Goal: Navigation & Orientation: Find specific page/section

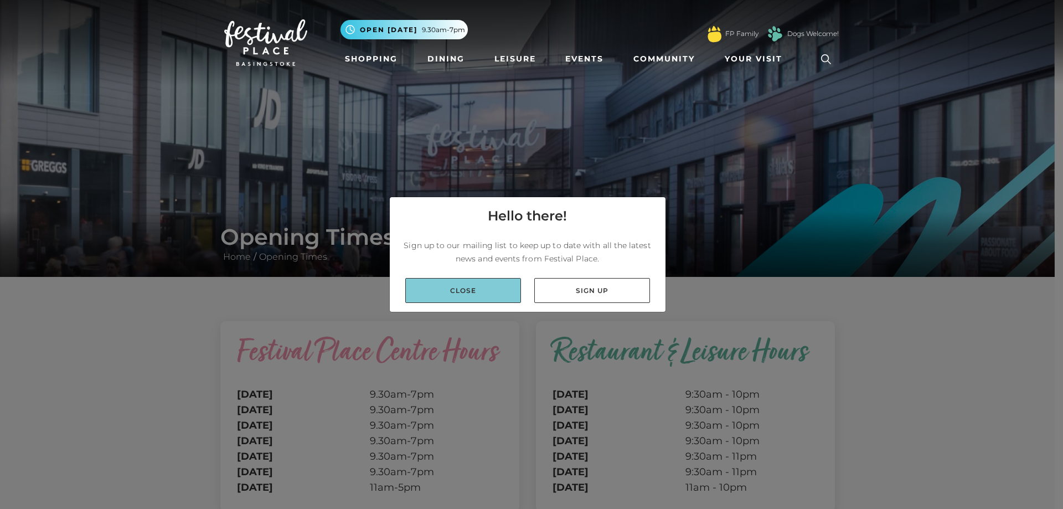
click at [480, 280] on link "Close" at bounding box center [463, 290] width 116 height 25
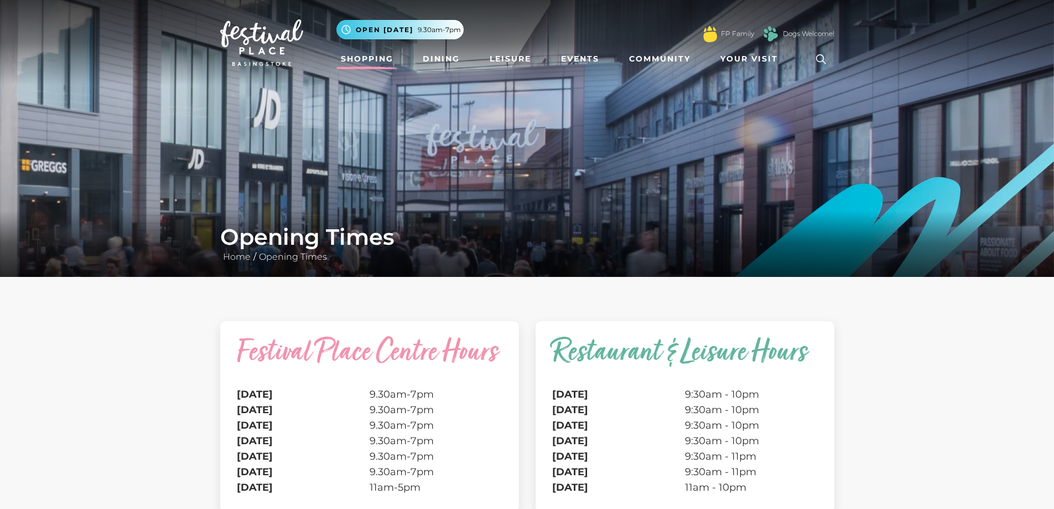
click at [359, 62] on link "Shopping" at bounding box center [367, 59] width 61 height 20
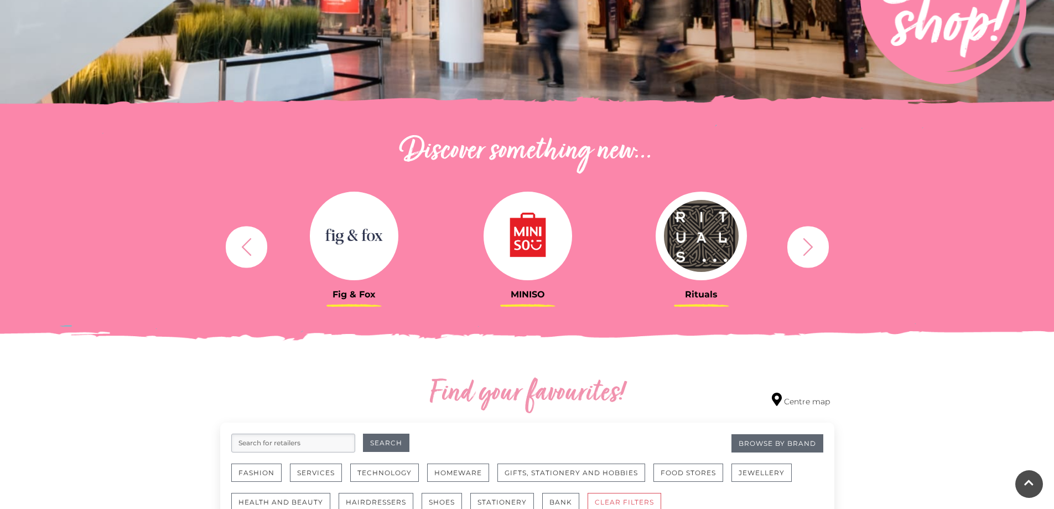
scroll to position [277, 0]
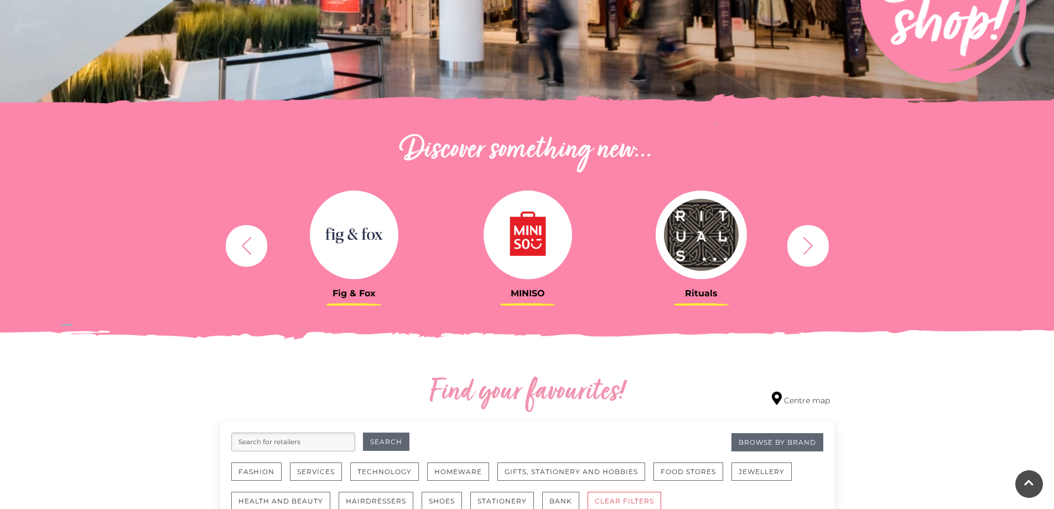
click at [794, 253] on button "button" at bounding box center [809, 246] width 42 height 42
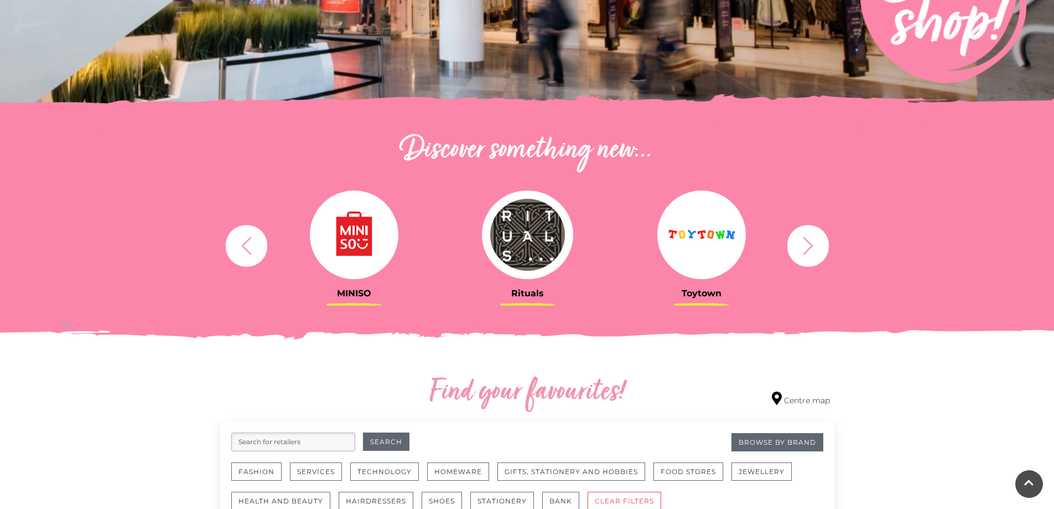
click at [794, 253] on button "button" at bounding box center [809, 246] width 42 height 42
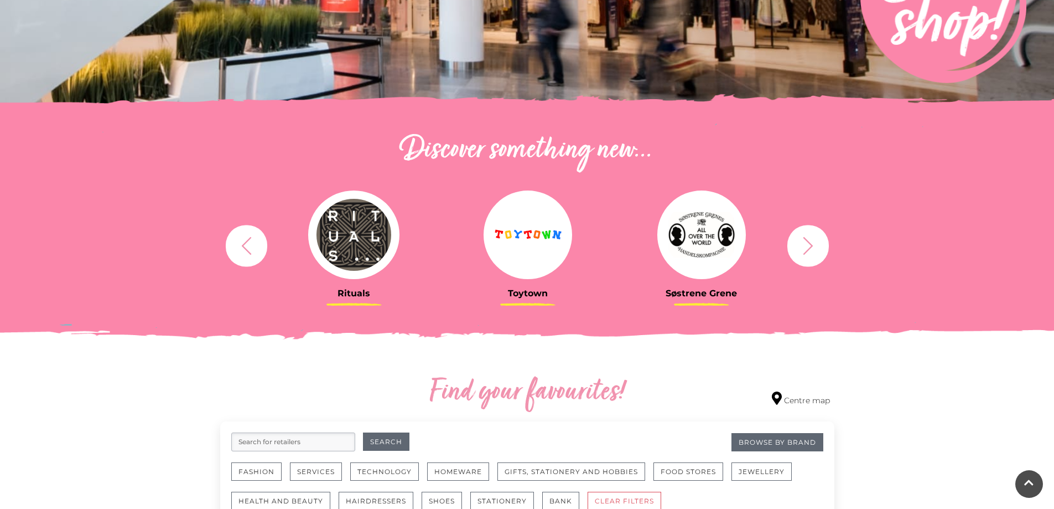
click at [794, 253] on button "button" at bounding box center [809, 246] width 42 height 42
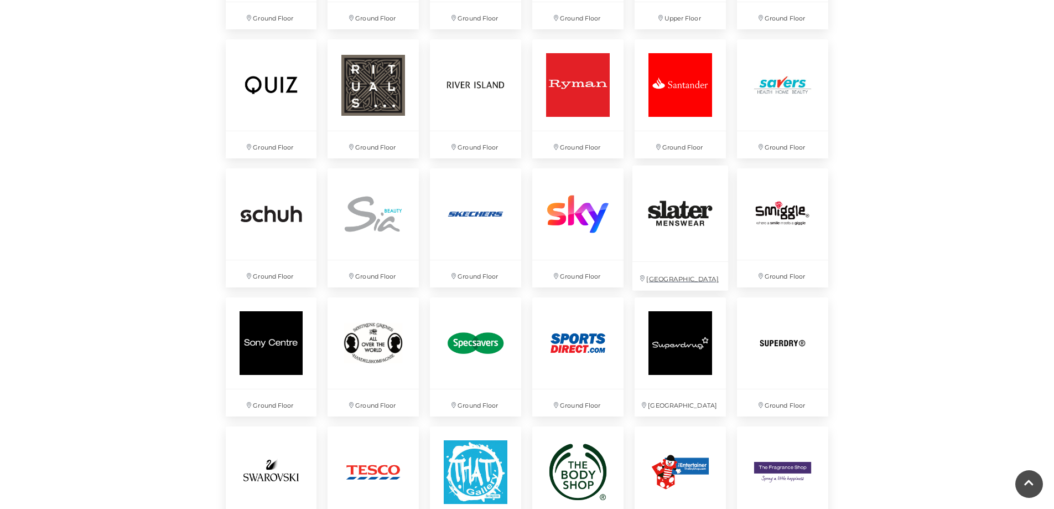
scroll to position [2380, 0]
